Goal: Transaction & Acquisition: Purchase product/service

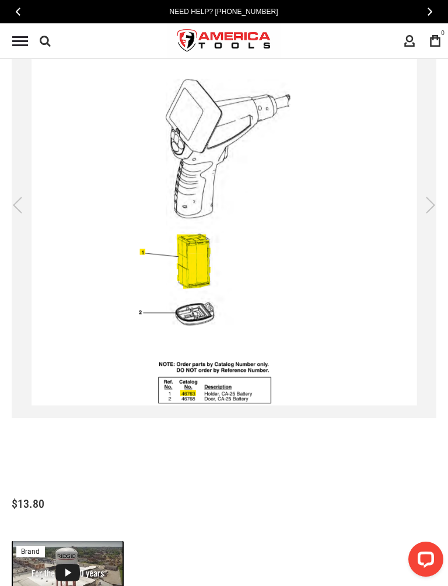
scroll to position [238, 0]
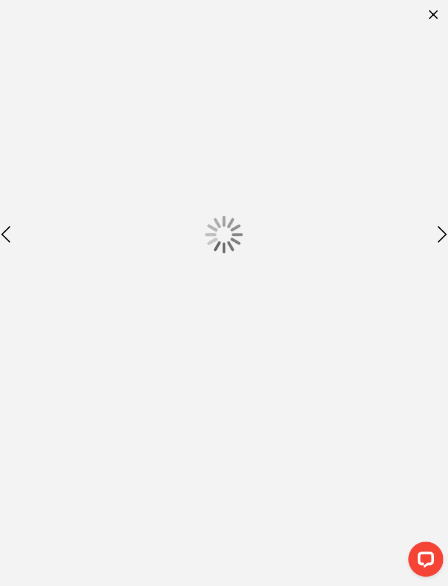
click at [191, 487] on div at bounding box center [224, 293] width 448 height 586
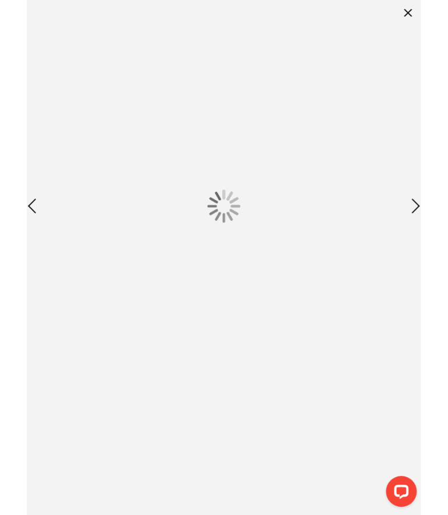
scroll to position [0, 0]
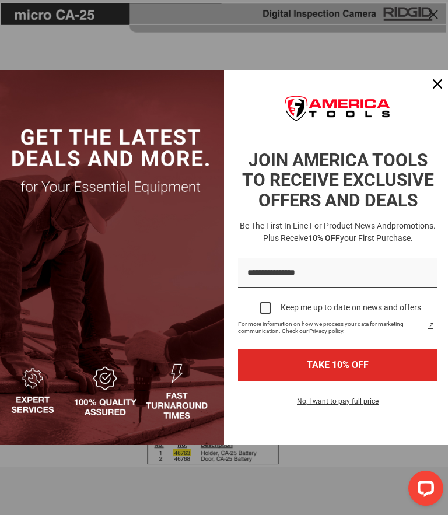
click at [442, 90] on div "Close" at bounding box center [437, 84] width 19 height 19
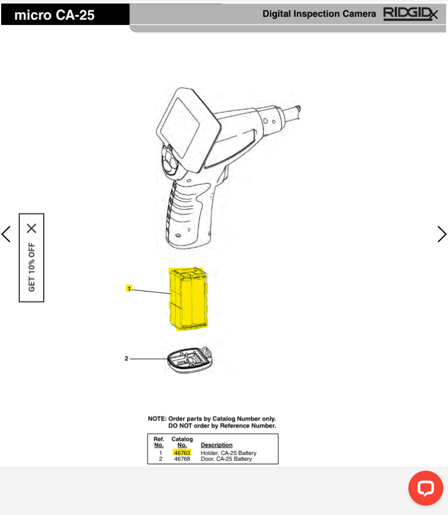
click at [233, 433] on img at bounding box center [224, 234] width 448 height 465
click at [241, 415] on img at bounding box center [224, 234] width 448 height 465
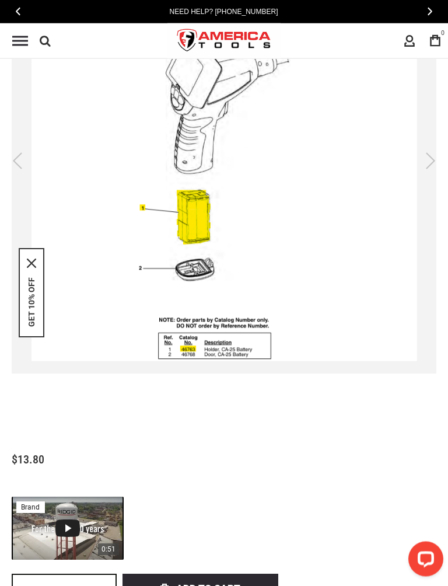
scroll to position [278, 0]
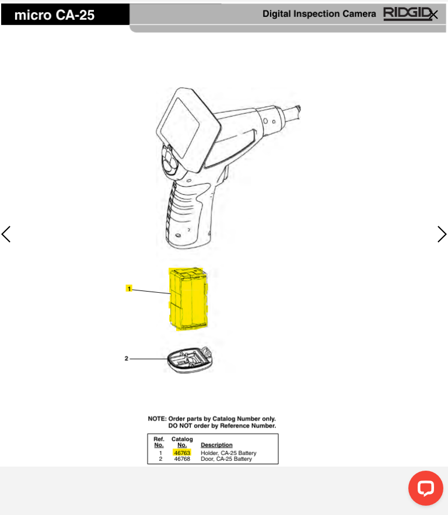
click at [195, 295] on img at bounding box center [224, 234] width 448 height 465
click at [189, 296] on img at bounding box center [224, 234] width 448 height 465
click at [6, 237] on div "Previous" at bounding box center [5, 234] width 29 height 41
click at [11, 227] on div "Previous" at bounding box center [5, 234] width 29 height 41
